Goal: Transaction & Acquisition: Subscribe to service/newsletter

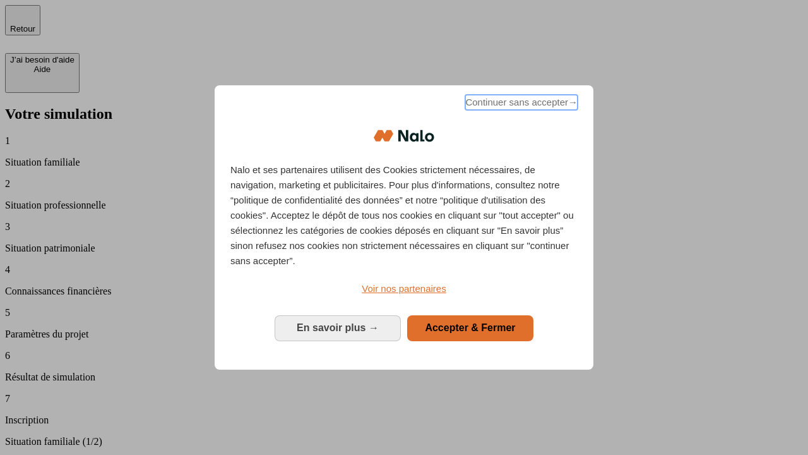
click at [520, 104] on span "Continuer sans accepter →" at bounding box center [521, 102] width 112 height 15
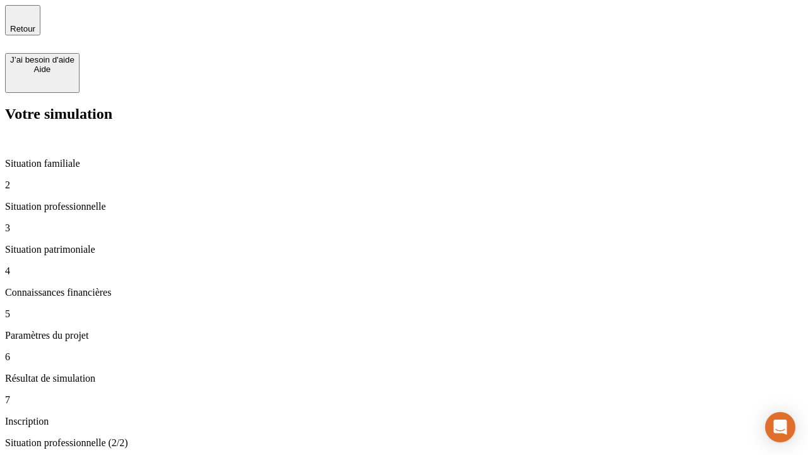
type input "30 000"
type input "1 000"
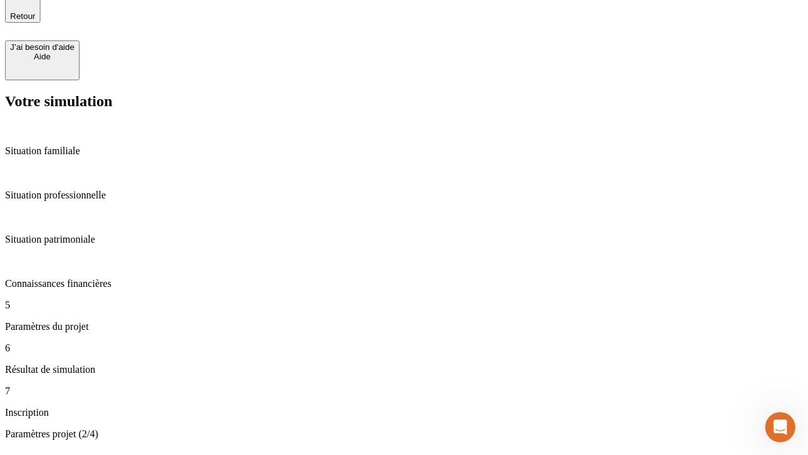
type input "65"
type input "5 000"
type input "640"
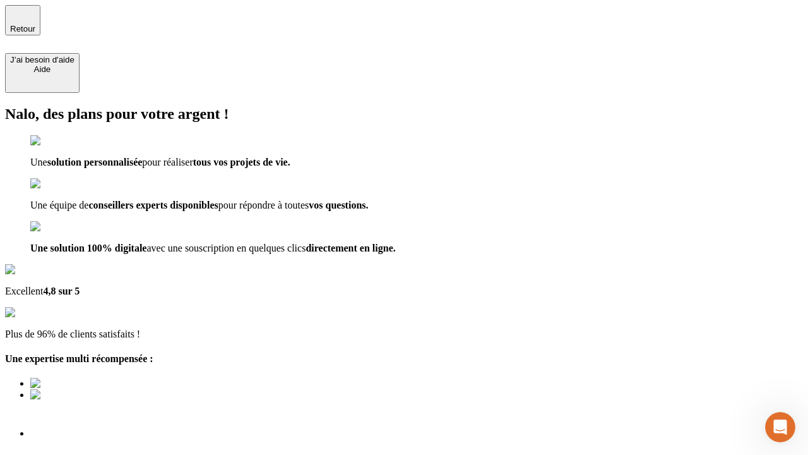
type input "[EMAIL_ADDRESS][DOMAIN_NAME]"
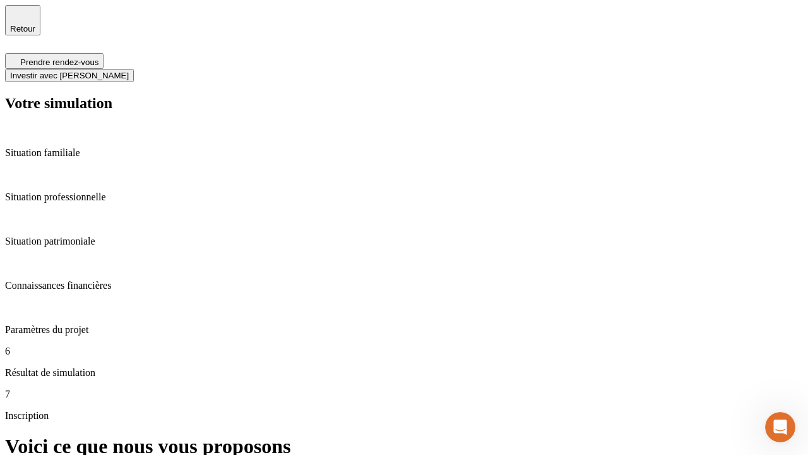
click at [129, 71] on span "Investir avec [PERSON_NAME]" at bounding box center [69, 75] width 119 height 9
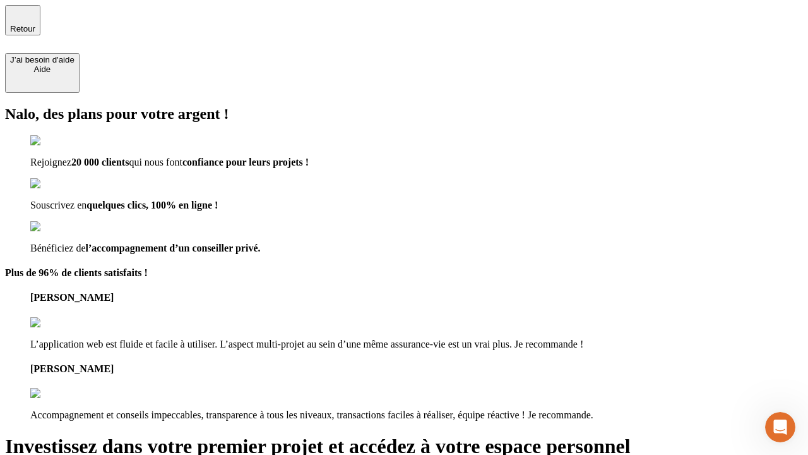
type input "[EMAIL_ADDRESS][DOMAIN_NAME]"
